Goal: Complete application form: Complete application form

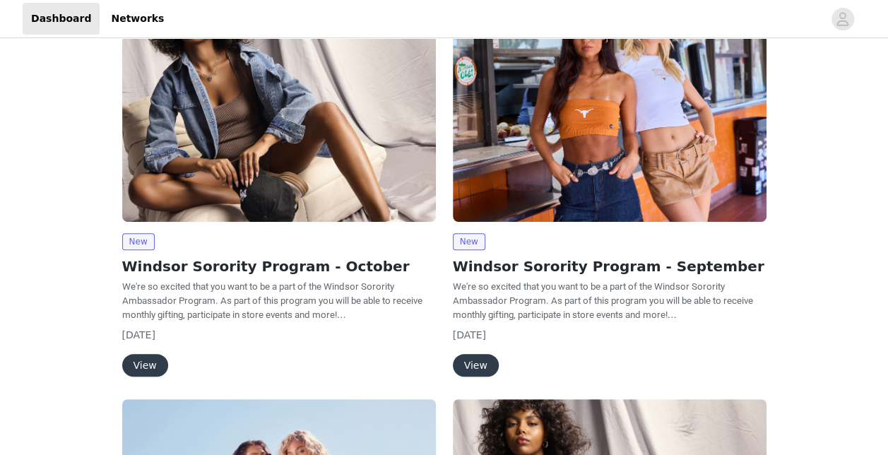
scroll to position [139, 0]
click at [140, 358] on button "View" at bounding box center [145, 364] width 46 height 23
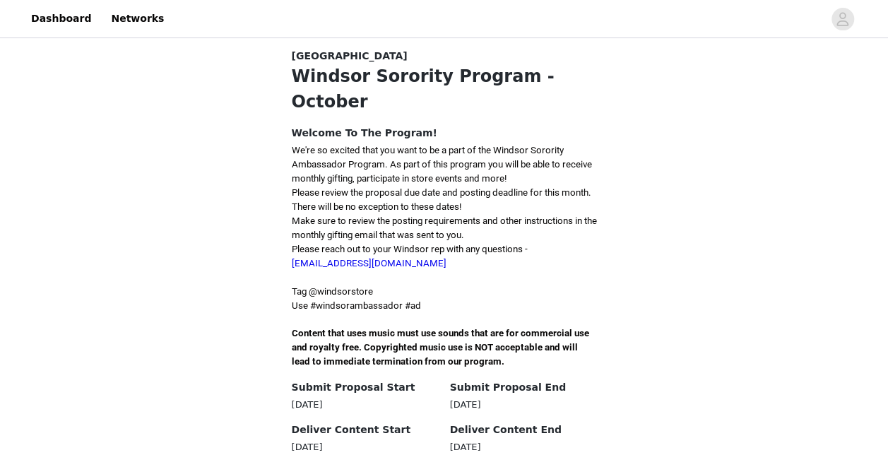
scroll to position [295, 0]
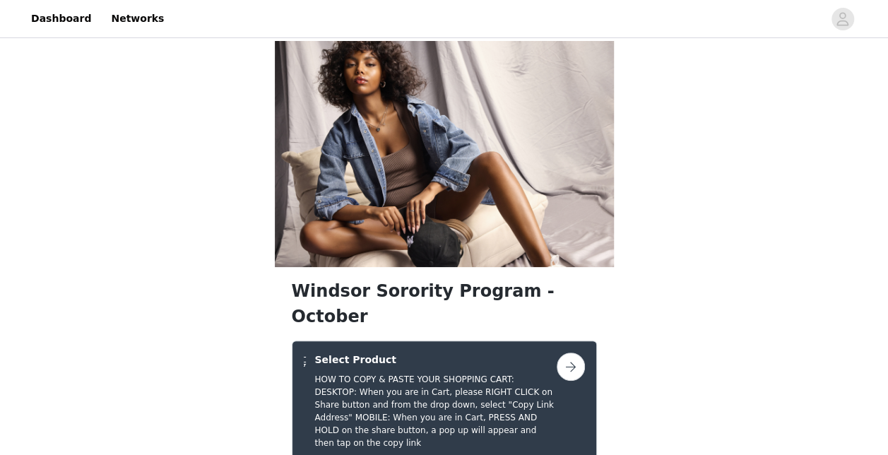
click at [571, 353] on button "button" at bounding box center [571, 367] width 28 height 28
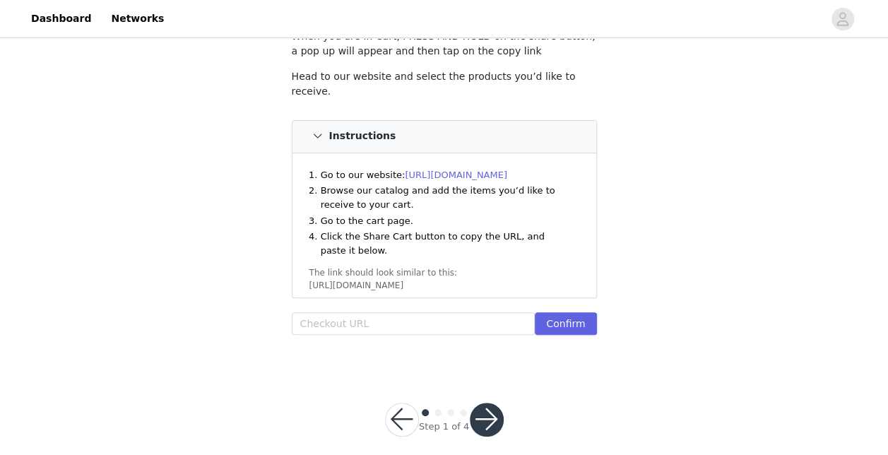
scroll to position [160, 0]
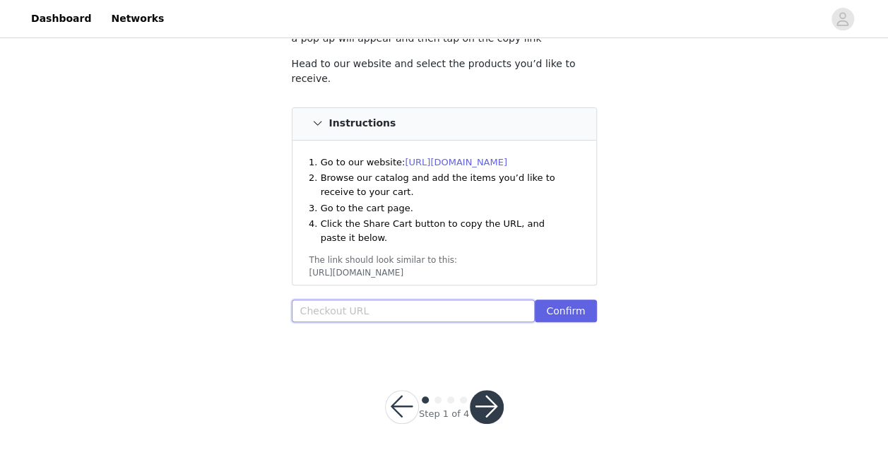
click at [344, 309] on input "text" at bounding box center [414, 311] width 244 height 23
paste input "https://www.windsorstore.com/cart/43446248013875:1,43549669261363:1,43330340945…"
type input "https://www.windsorstore.com/cart/43446248013875:1,43549669261363:1,43330340945…"
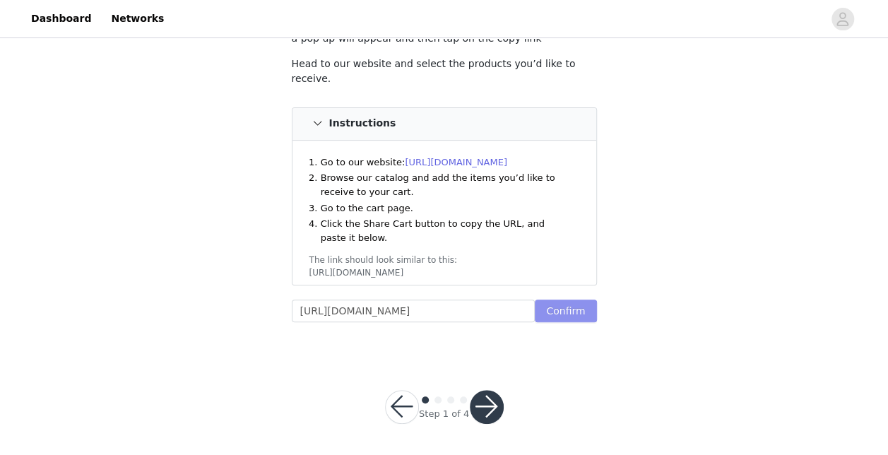
click at [563, 305] on button "Confirm" at bounding box center [565, 311] width 61 height 23
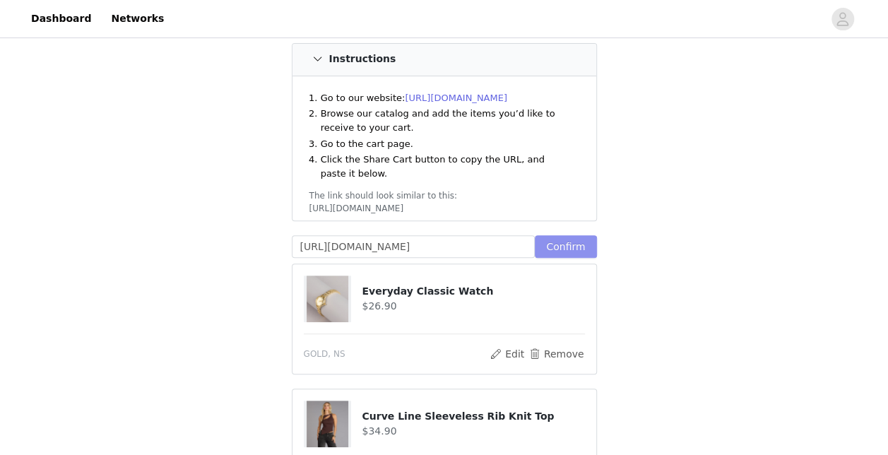
scroll to position [222, 0]
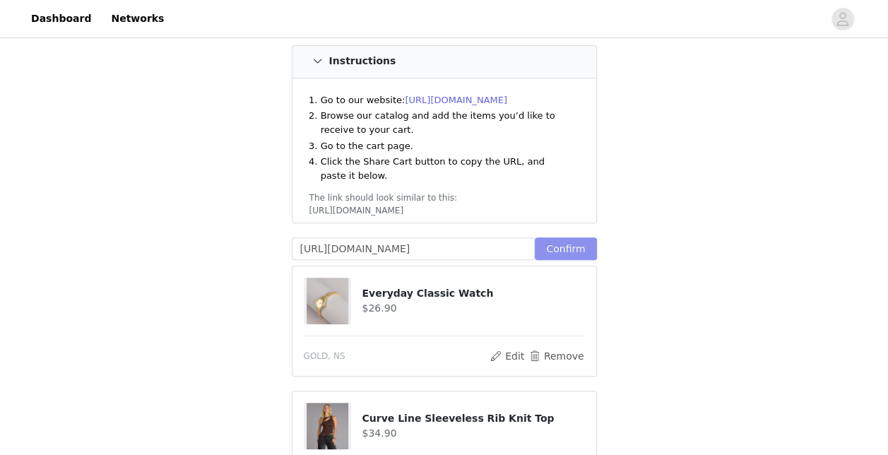
click at [576, 244] on button "Confirm" at bounding box center [565, 248] width 61 height 23
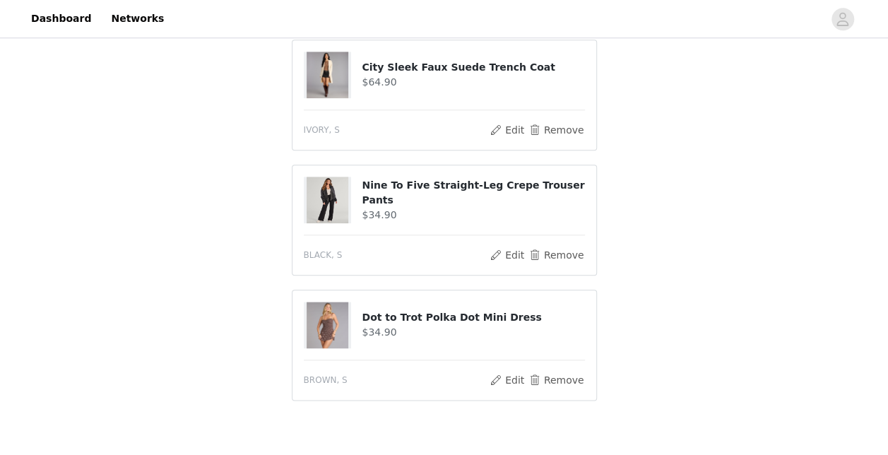
scroll to position [771, 0]
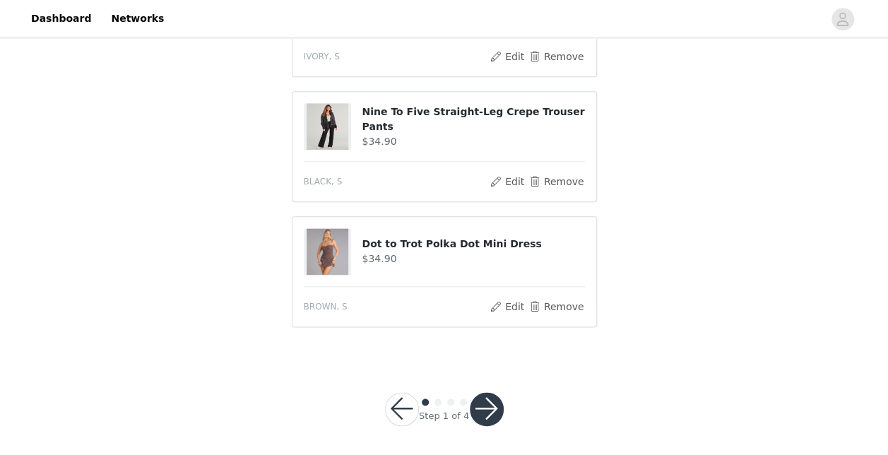
click at [482, 404] on button "button" at bounding box center [487, 409] width 34 height 34
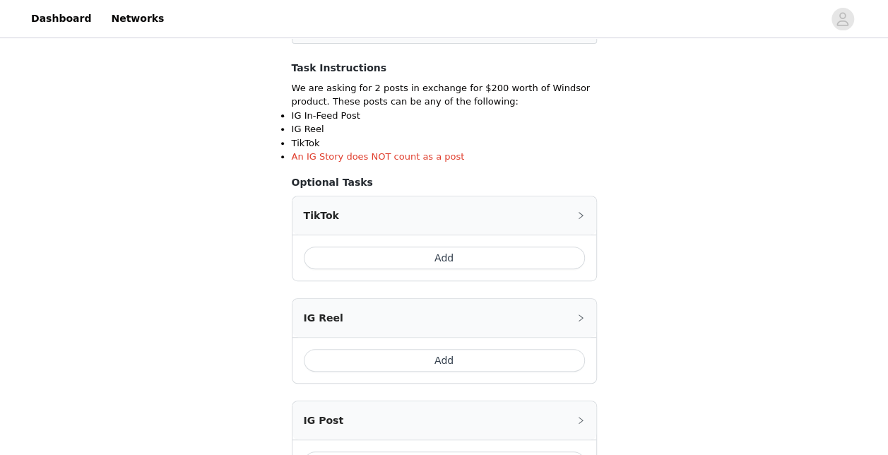
scroll to position [237, 0]
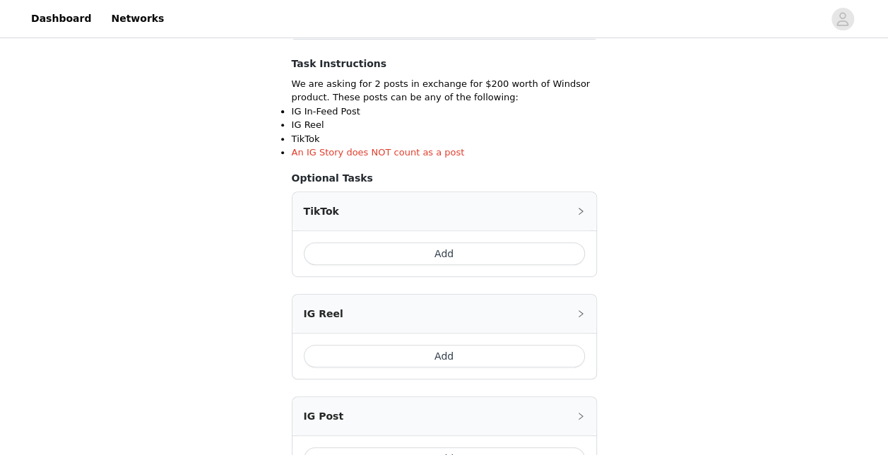
click at [420, 245] on button "Add" at bounding box center [444, 253] width 281 height 23
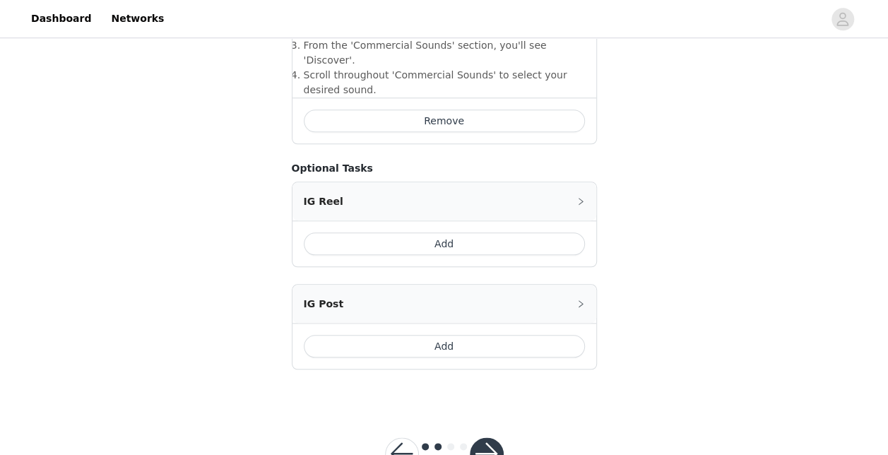
scroll to position [621, 0]
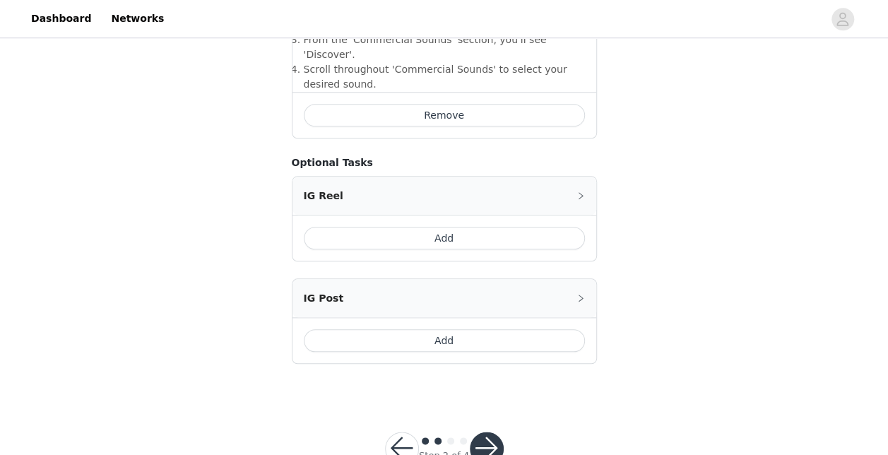
click at [416, 227] on button "Add" at bounding box center [444, 238] width 281 height 23
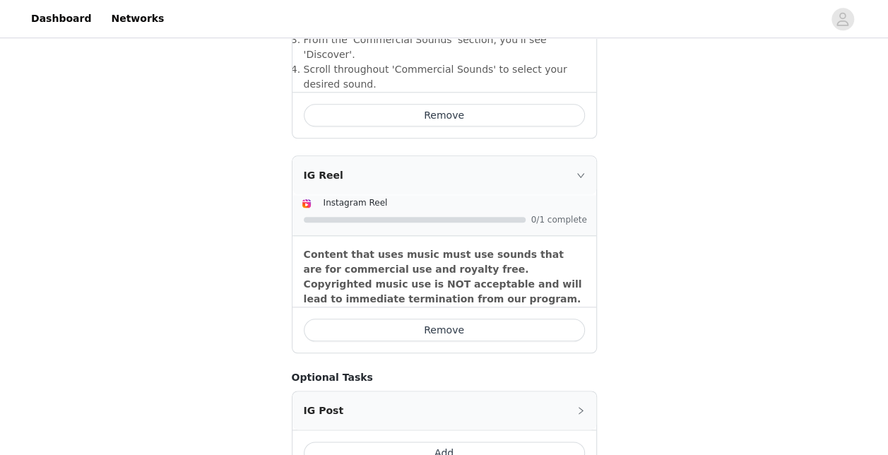
click at [421, 442] on button "Add" at bounding box center [444, 453] width 281 height 23
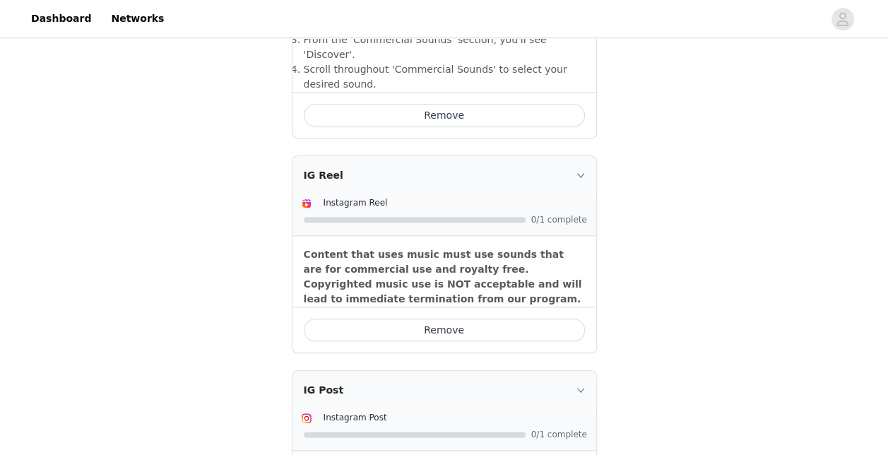
scroll to position [790, 0]
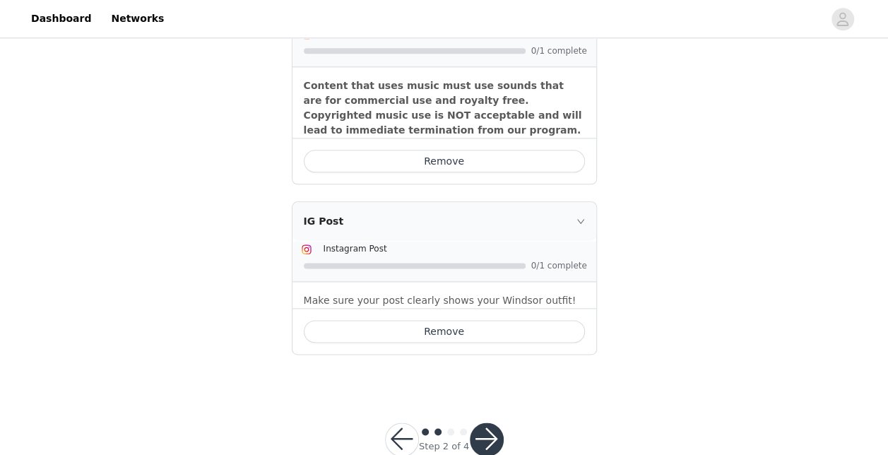
click at [475, 422] on button "button" at bounding box center [487, 439] width 34 height 34
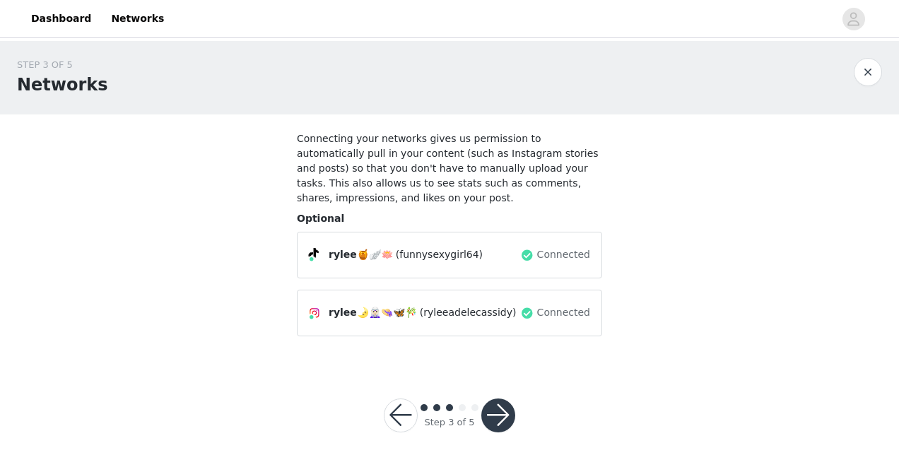
click at [495, 398] on button "button" at bounding box center [498, 415] width 34 height 34
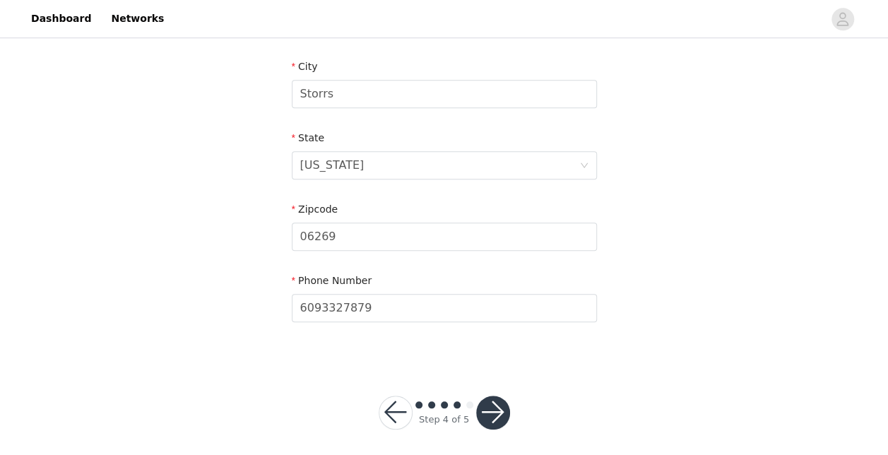
scroll to position [508, 0]
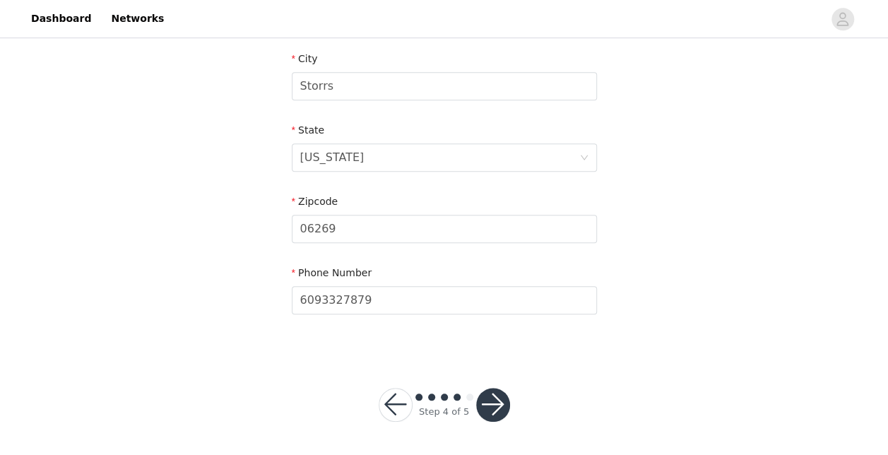
click at [498, 406] on button "button" at bounding box center [493, 405] width 34 height 34
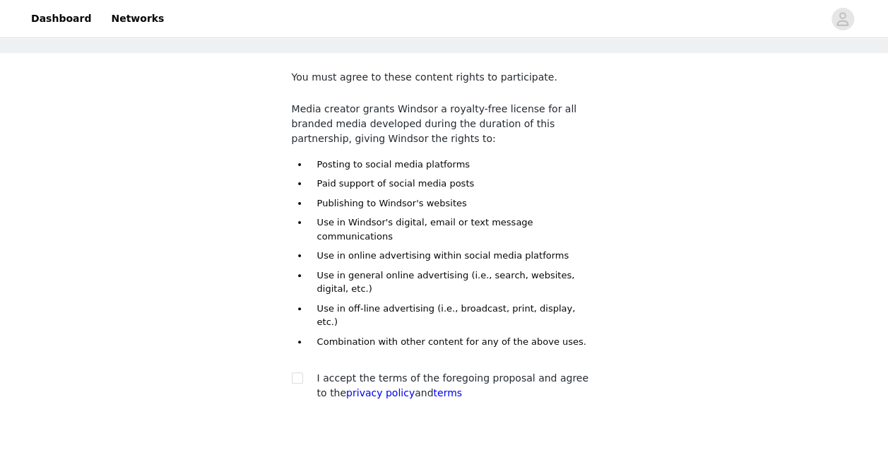
scroll to position [107, 0]
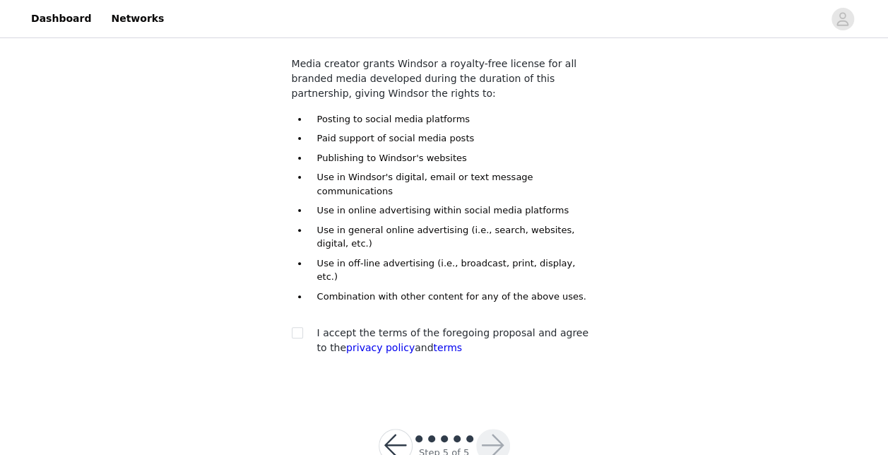
click at [294, 283] on div "You must agree to these content rights to participate. Media creator grants Win…" at bounding box center [444, 193] width 305 height 337
click at [294, 327] on input "checkbox" at bounding box center [297, 332] width 10 height 10
checkbox input "true"
click at [482, 429] on button "button" at bounding box center [493, 446] width 34 height 34
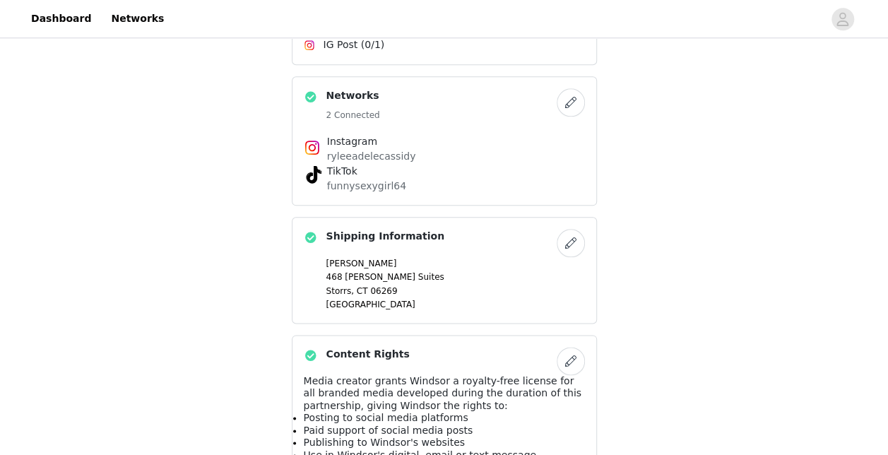
scroll to position [751, 0]
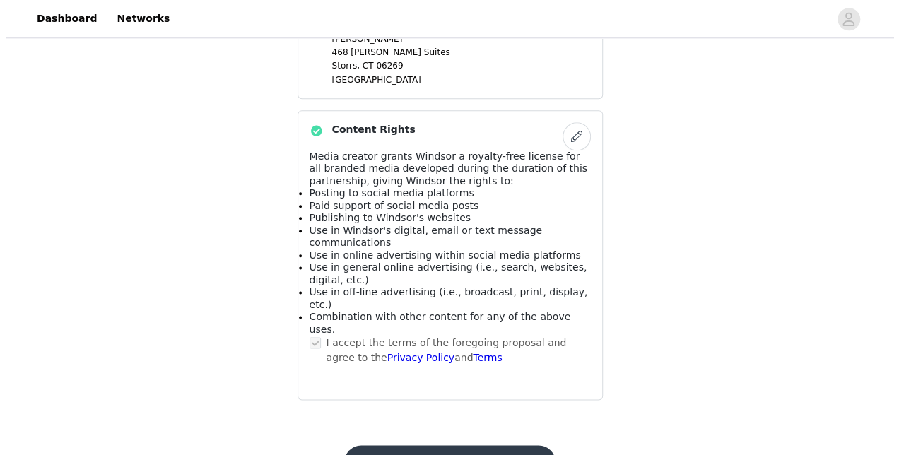
scroll to position [0, 0]
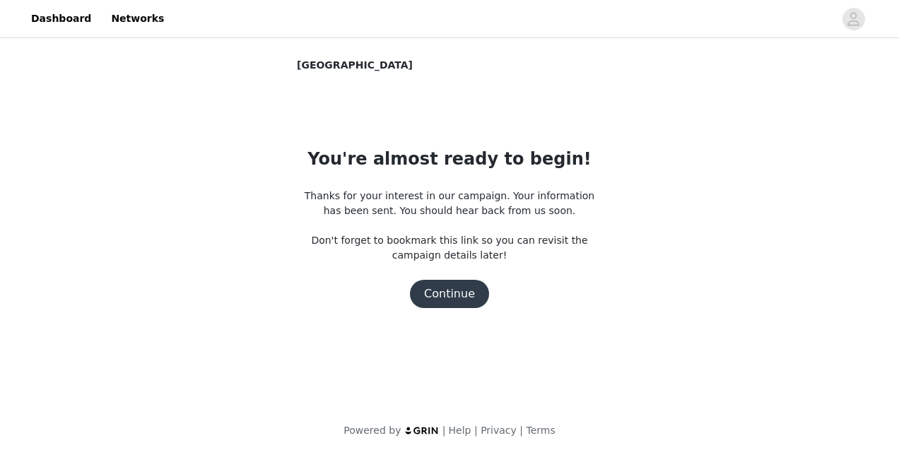
click at [439, 301] on button "Continue" at bounding box center [449, 294] width 79 height 28
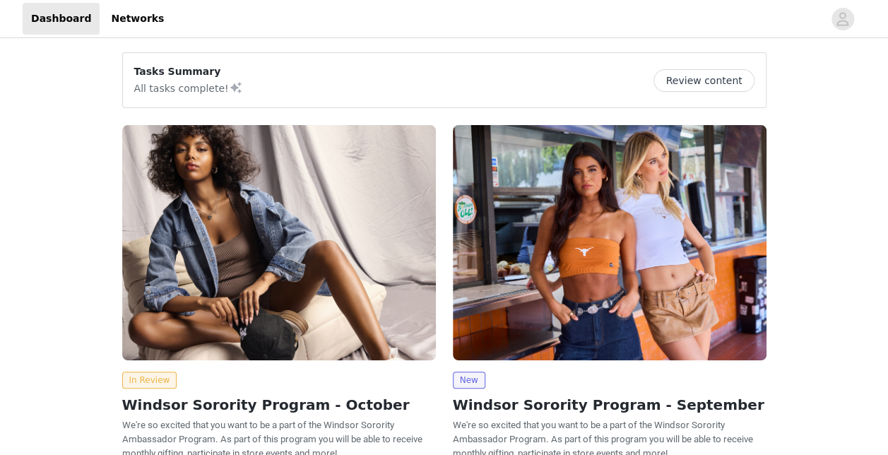
click at [162, 287] on img at bounding box center [279, 242] width 314 height 235
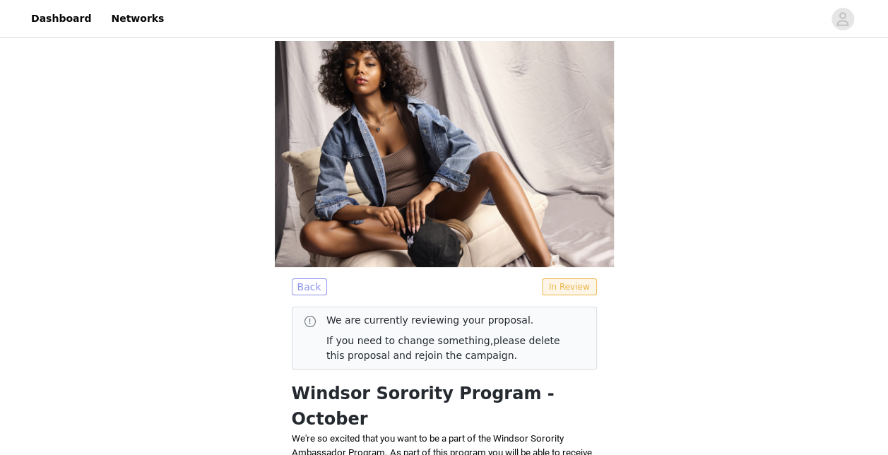
click at [300, 278] on button "Back" at bounding box center [309, 286] width 35 height 17
